Goal: Information Seeking & Learning: Learn about a topic

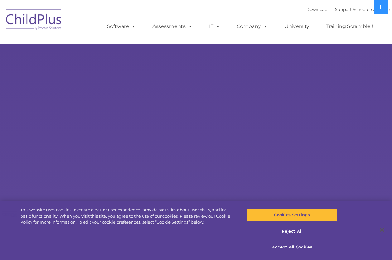
select select "MEDIUM"
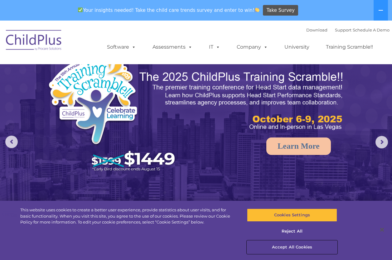
click at [290, 249] on button "Accept All Cookies" at bounding box center [292, 247] width 90 height 13
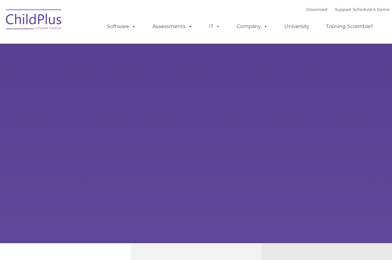
type input ""
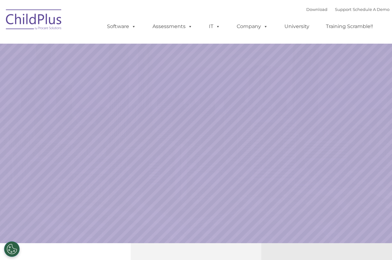
select select "MEDIUM"
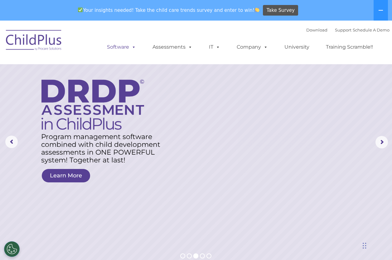
click at [124, 46] on link "Software" at bounding box center [121, 47] width 41 height 12
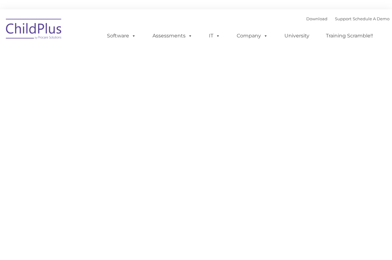
type input ""
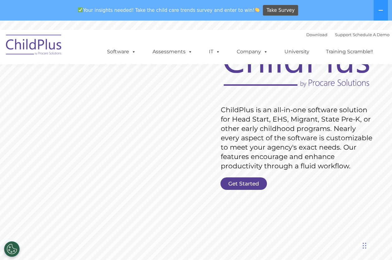
scroll to position [63, 0]
click at [245, 180] on link "Get Started" at bounding box center [244, 183] width 46 height 12
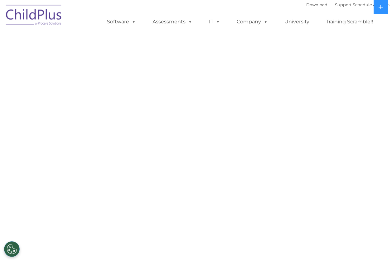
select select "MEDIUM"
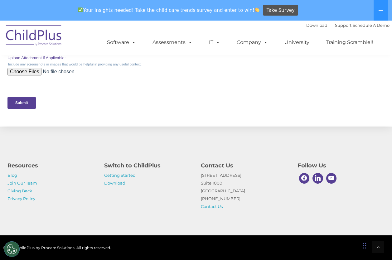
scroll to position [305, 0]
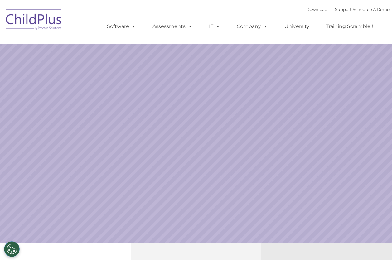
select select "MEDIUM"
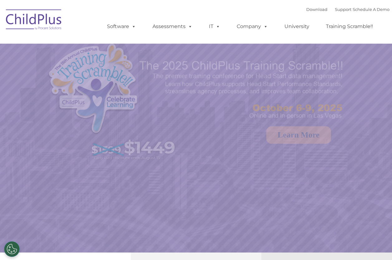
select select "MEDIUM"
